Goal: Task Accomplishment & Management: Complete application form

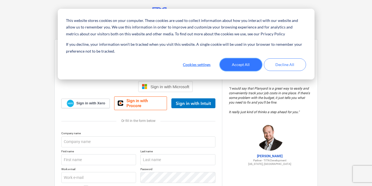
click at [244, 62] on button "Accept All" at bounding box center [241, 64] width 42 height 13
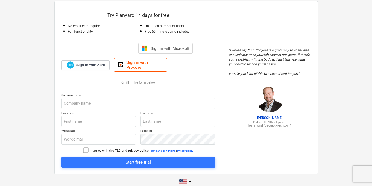
scroll to position [41, 0]
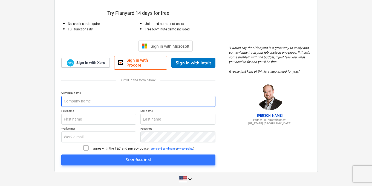
click at [192, 98] on input "text" at bounding box center [138, 101] width 154 height 11
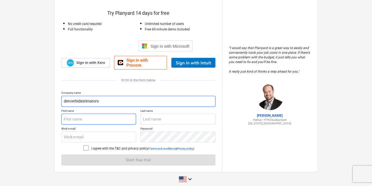
type input "denverbidestimators"
click at [94, 118] on input "text" at bounding box center [98, 119] width 75 height 11
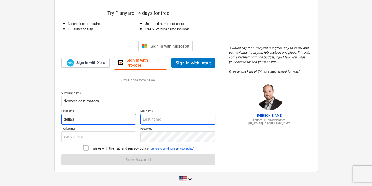
type input "dallas"
click at [154, 114] on input "text" at bounding box center [178, 119] width 75 height 11
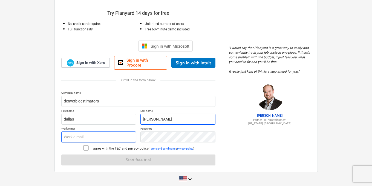
type input "[PERSON_NAME]"
click at [101, 138] on input "text" at bounding box center [98, 137] width 75 height 11
type input "[EMAIL_ADDRESS][DOMAIN_NAME]"
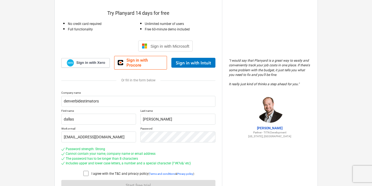
click at [87, 172] on icon at bounding box center [86, 173] width 7 height 7
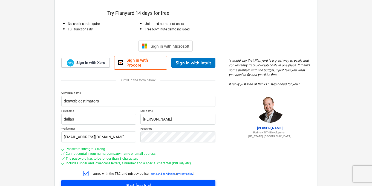
click at [99, 182] on span "Start free trial" at bounding box center [138, 185] width 141 height 7
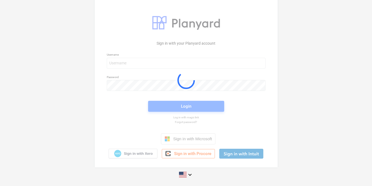
scroll to position [6, 0]
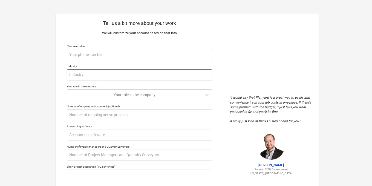
click at [153, 73] on input "text" at bounding box center [140, 74] width 146 height 11
type textarea "x"
type input "c"
type textarea "x"
type input "co"
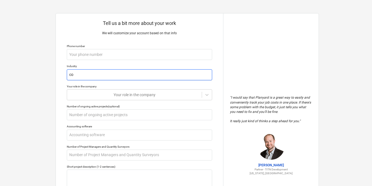
type textarea "x"
type input "con"
type textarea "x"
type input "cons"
type textarea "x"
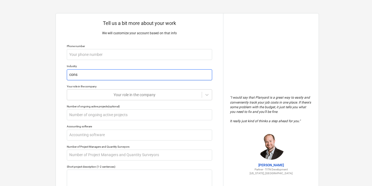
type input "const"
type textarea "x"
type input "constr"
type textarea "x"
type input "constru"
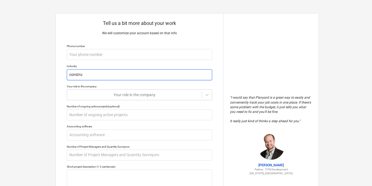
type textarea "x"
type input "construc"
type textarea "x"
type input "construct"
type textarea "x"
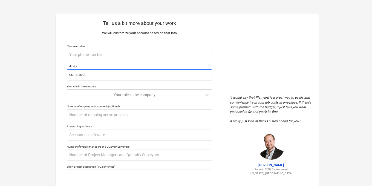
type input "constructi"
type textarea "x"
type input "constructio"
type textarea "x"
type input "construction"
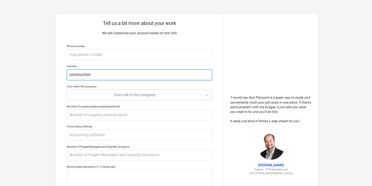
type textarea "x"
type input "construction"
type textarea "x"
type input "construction e"
type textarea "x"
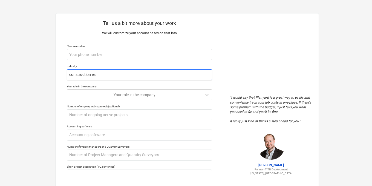
type input "construction est"
type textarea "x"
type input "construction esti"
type textarea "x"
type input "construction estii"
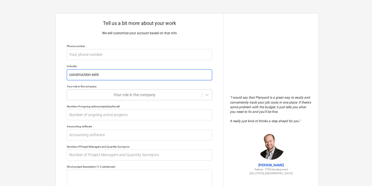
type textarea "x"
type input "construction estiim"
type textarea "x"
type input "construction estiima"
type textarea "x"
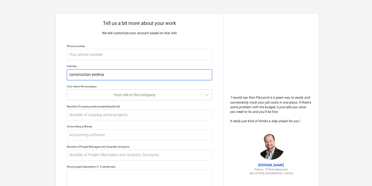
type input "construction estiimat"
type textarea "x"
type input "construction estiimate"
type textarea "x"
type input "construction estiimate"
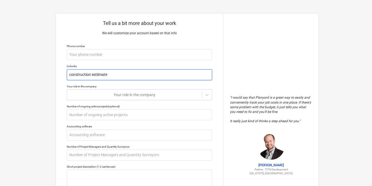
type textarea "x"
type input "construction estiimate t"
type textarea "x"
type input "construction estiimate ta"
type textarea "x"
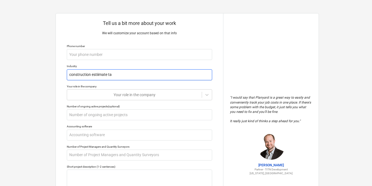
type input "construction estiimate tak"
type textarea "x"
type input "construction estiimate take"
type textarea "x"
type input "construction estiimate takeo"
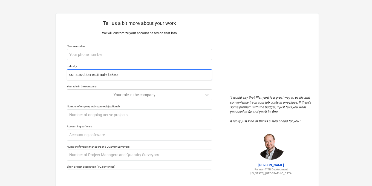
type textarea "x"
type input "construction estiimate takeof"
type textarea "x"
type input "construction estiimate takeoff"
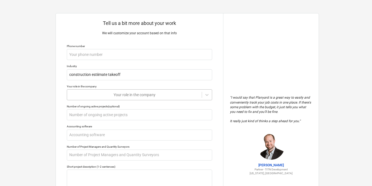
type textarea "x"
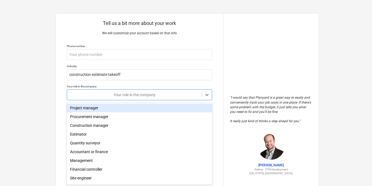
click at [151, 95] on div at bounding box center [134, 94] width 129 height 5
type input "es"
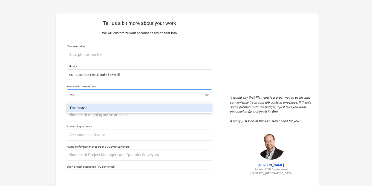
click at [136, 109] on div "Estimator" at bounding box center [140, 108] width 146 height 9
type textarea "x"
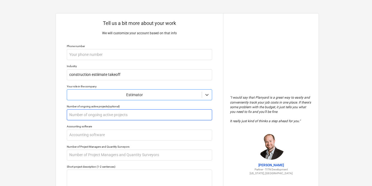
click at [138, 114] on input "text" at bounding box center [140, 114] width 146 height 11
type textarea "x"
type input "1"
type textarea "x"
type input "10"
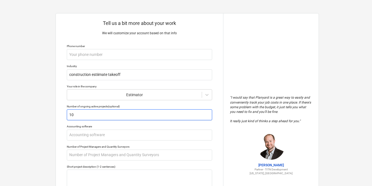
type textarea "x"
type input "100"
type textarea "x"
type input "1000"
type textarea "x"
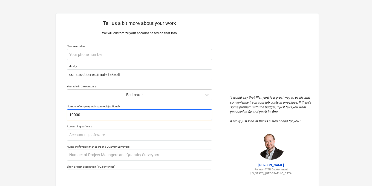
click at [138, 114] on input "10000" at bounding box center [140, 114] width 146 height 11
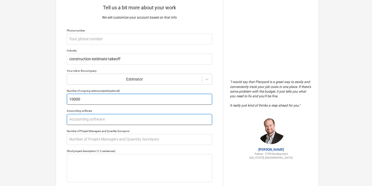
scroll to position [17, 0]
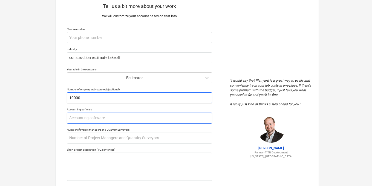
type input "10000"
click at [129, 122] on input "text" at bounding box center [140, 118] width 146 height 11
type textarea "x"
type input "a"
type textarea "x"
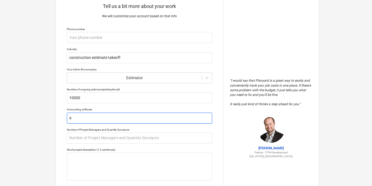
type input "al"
type textarea "x"
type input "all"
type textarea "x"
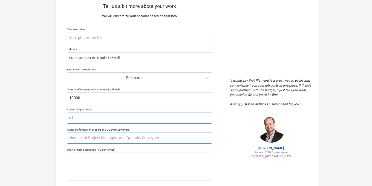
type input "all"
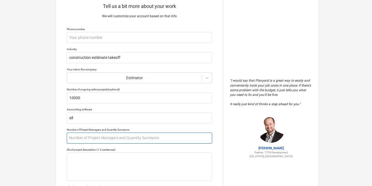
click at [128, 135] on input "text" at bounding box center [140, 138] width 146 height 11
type textarea "x"
type input "a"
type textarea "x"
type input "a;"
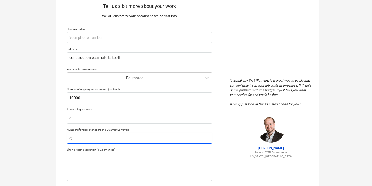
type textarea "x"
type input "a"
type textarea "x"
type input "al"
type textarea "x"
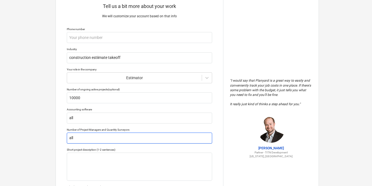
scroll to position [84, 0]
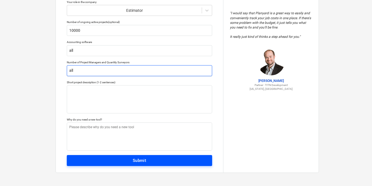
type input "all"
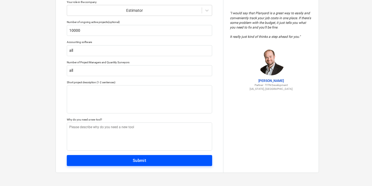
click at [128, 162] on span "Submit" at bounding box center [139, 160] width 133 height 7
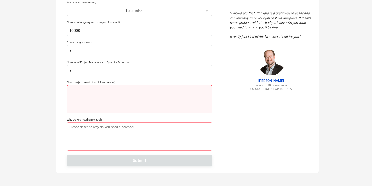
scroll to position [0, 0]
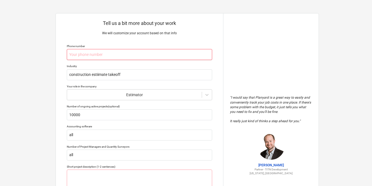
click at [145, 56] on input "text" at bounding box center [140, 54] width 146 height 11
paste input "[PHONE_NUMBER]"
type textarea "x"
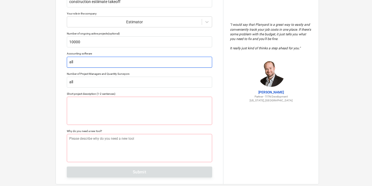
scroll to position [84, 0]
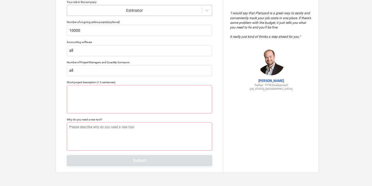
type input "[PHONE_NUMBER]"
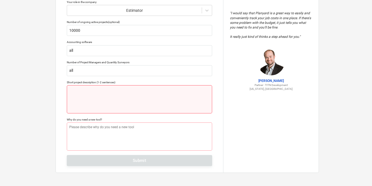
click at [119, 105] on textarea at bounding box center [140, 99] width 146 height 28
paste textarea "At DenverBidEstimators, we provide accurate cost estimation and takeoff service…"
type textarea "x"
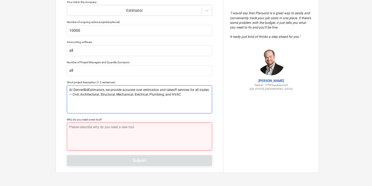
type textarea "At DenverBidEstimators, we provide accurate cost estimation and takeoff service…"
click at [111, 141] on textarea at bounding box center [140, 136] width 146 height 28
paste textarea "At DenverBidEstimators, we provide accurate cost estimation and takeoff service…"
type textarea "x"
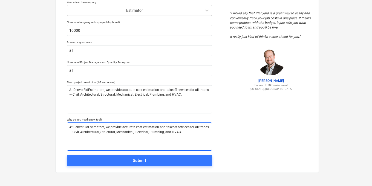
type textarea "At DenverBidEstimators, we provide accurate cost estimation and takeoff service…"
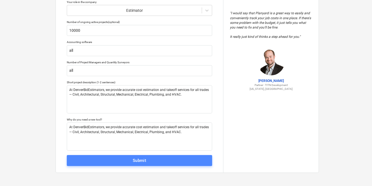
click at [119, 163] on span "Submit" at bounding box center [139, 160] width 133 height 7
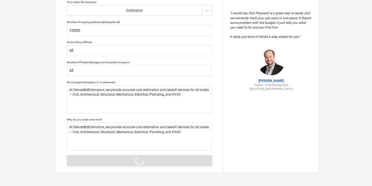
type textarea "x"
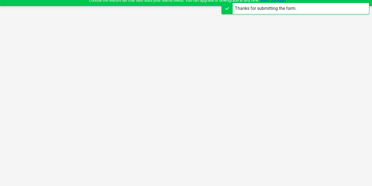
scroll to position [5, 0]
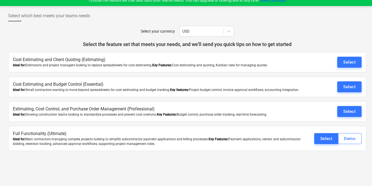
drag, startPoint x: 357, startPoint y: 59, endPoint x: 315, endPoint y: 35, distance: 48.6
click at [315, 35] on div "Select your currency USD" at bounding box center [187, 31] width 358 height 11
click at [344, 63] on div "Select" at bounding box center [350, 62] width 12 height 7
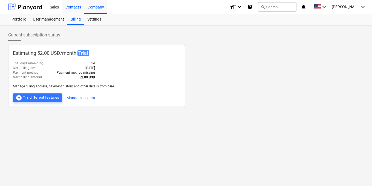
click at [73, 8] on div "Contacts" at bounding box center [73, 7] width 22 height 14
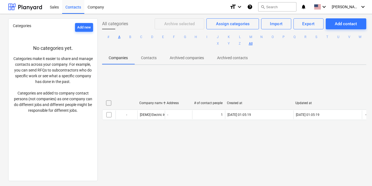
click at [123, 38] on button "A" at bounding box center [119, 37] width 7 height 7
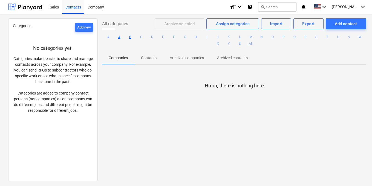
click at [133, 38] on button "B" at bounding box center [130, 37] width 7 height 7
click at [145, 39] on button "C" at bounding box center [141, 37] width 7 height 7
